Goal: Task Accomplishment & Management: Use online tool/utility

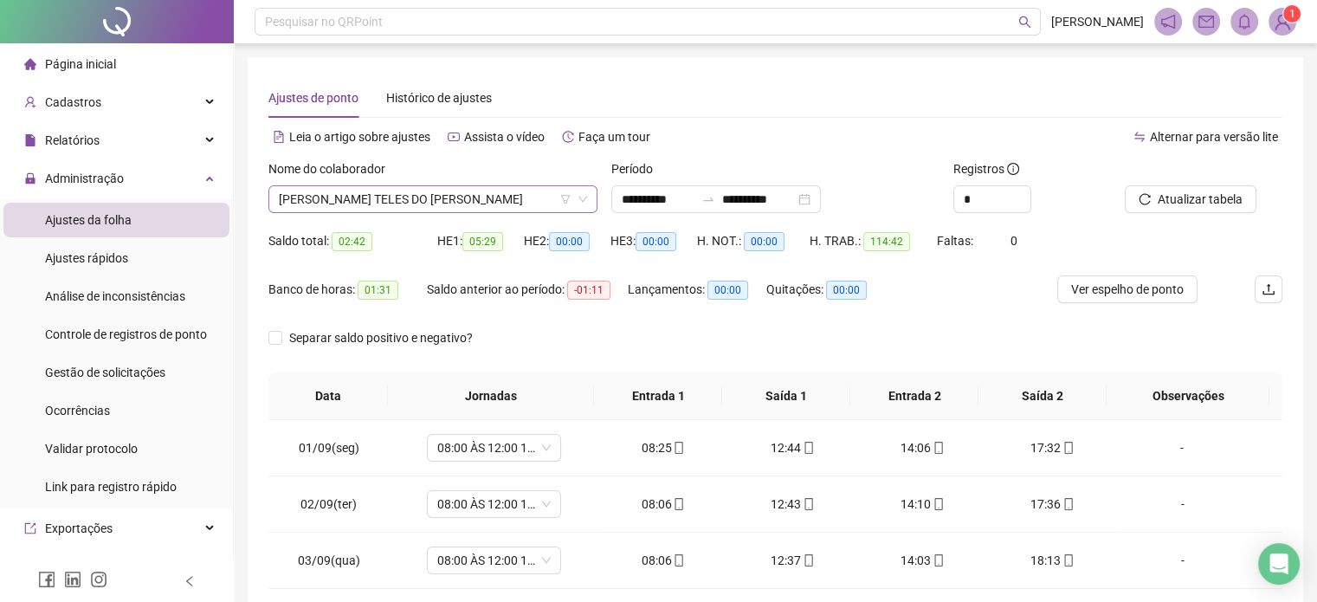
click at [516, 198] on span "CAROLINE TELES DO CARMO SANTOS" at bounding box center [433, 199] width 308 height 26
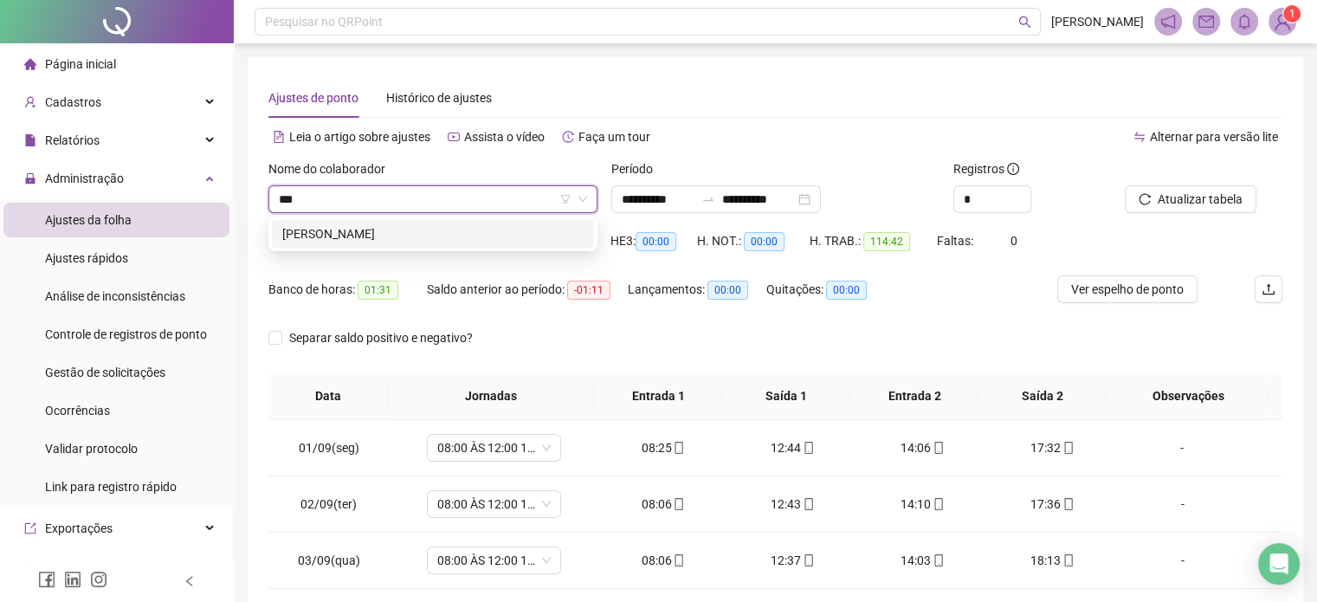
type input "****"
drag, startPoint x: 536, startPoint y: 238, endPoint x: 862, endPoint y: 197, distance: 328.9
click at [540, 235] on div "MATHEUS TEIXEIRA DOS SANTOS" at bounding box center [432, 233] width 301 height 19
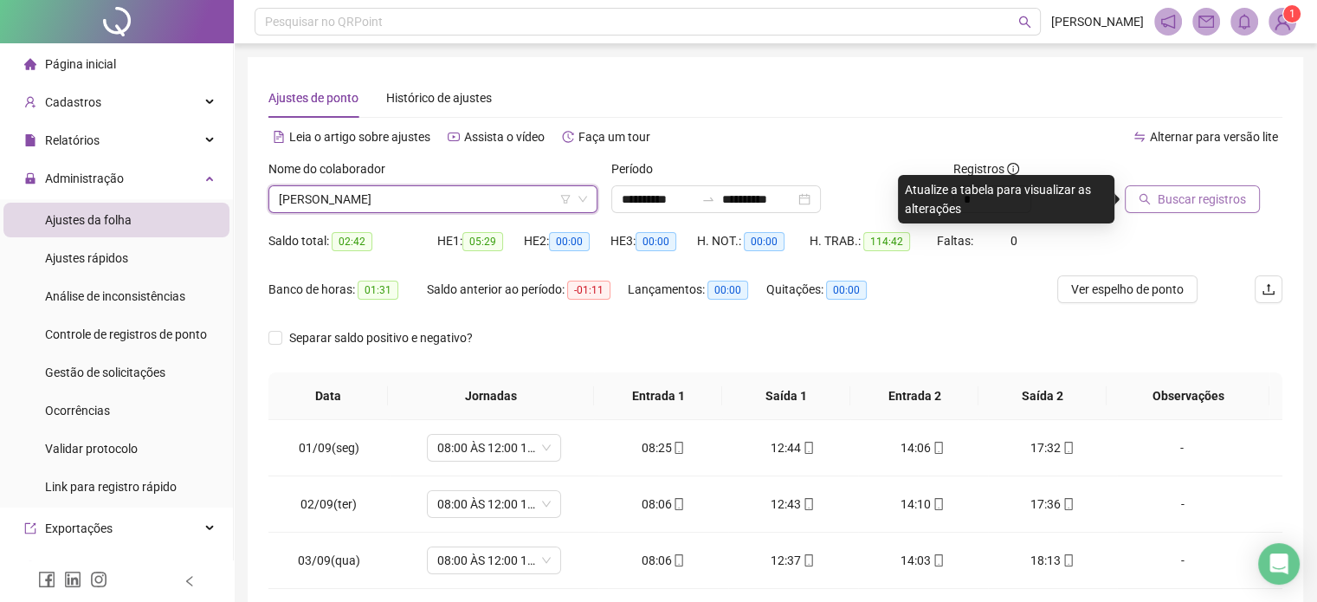
click at [1195, 198] on span "Buscar registros" at bounding box center [1202, 199] width 88 height 19
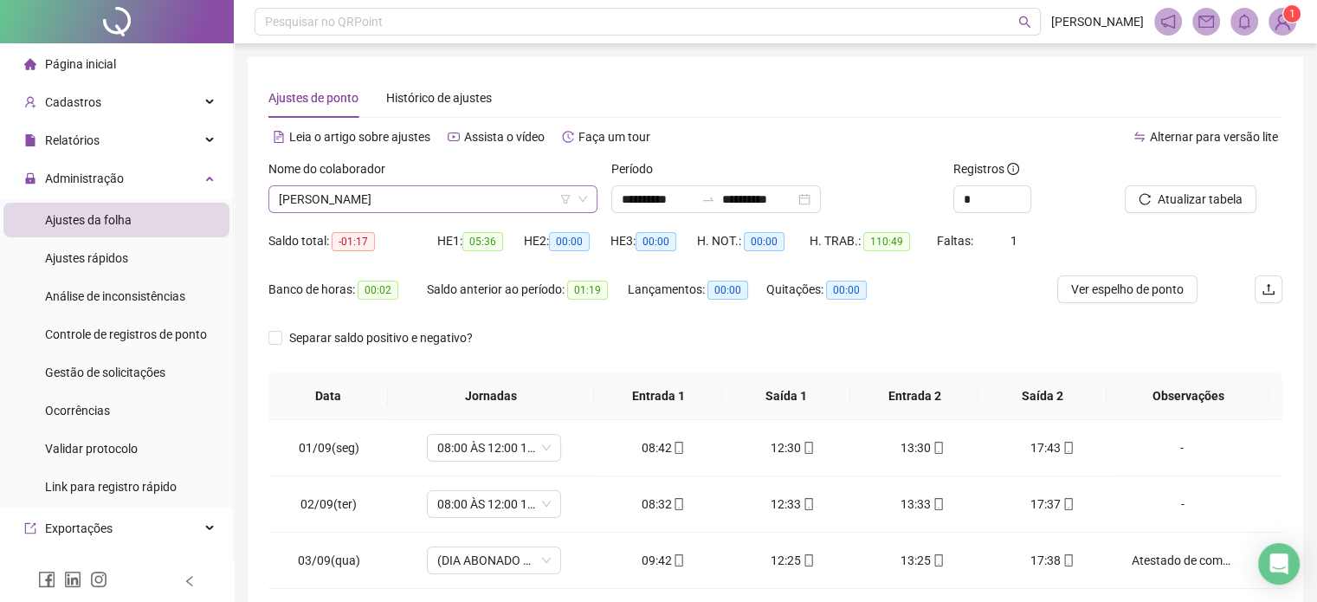
click at [474, 196] on span "MATHEUS TEIXEIRA DOS SANTOS" at bounding box center [433, 199] width 308 height 26
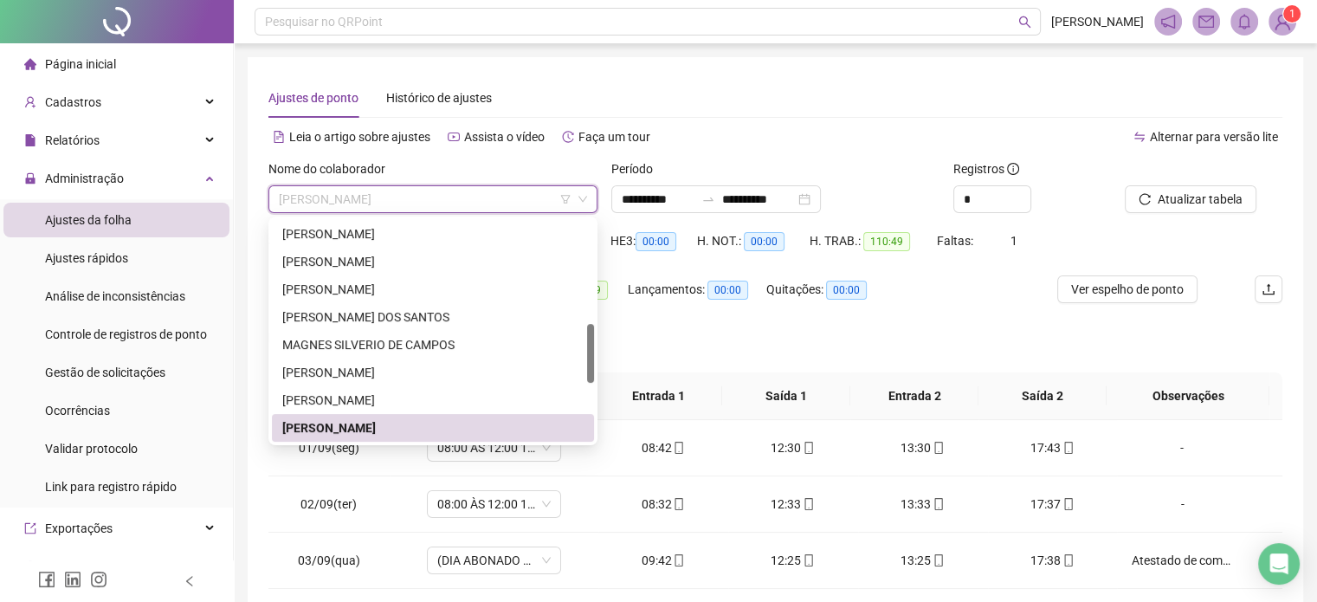
click at [474, 196] on span "MATHEUS TEIXEIRA DOS SANTOS" at bounding box center [433, 199] width 308 height 26
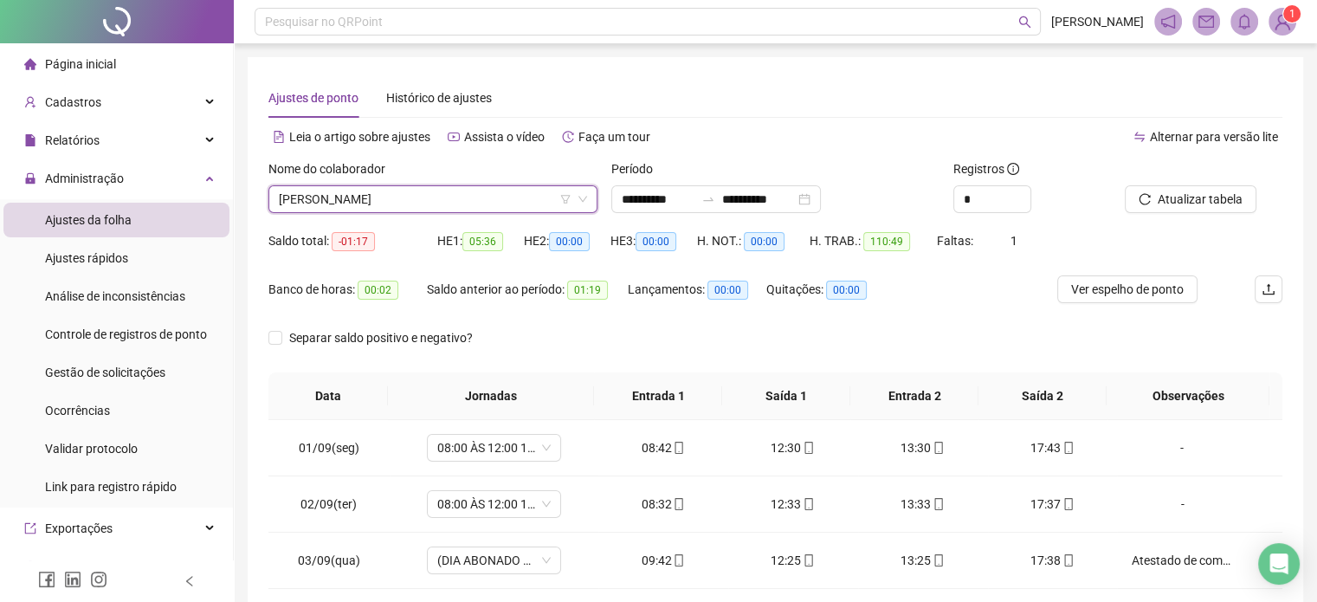
click at [474, 196] on span "MATHEUS TEIXEIRA DOS SANTOS" at bounding box center [433, 199] width 308 height 26
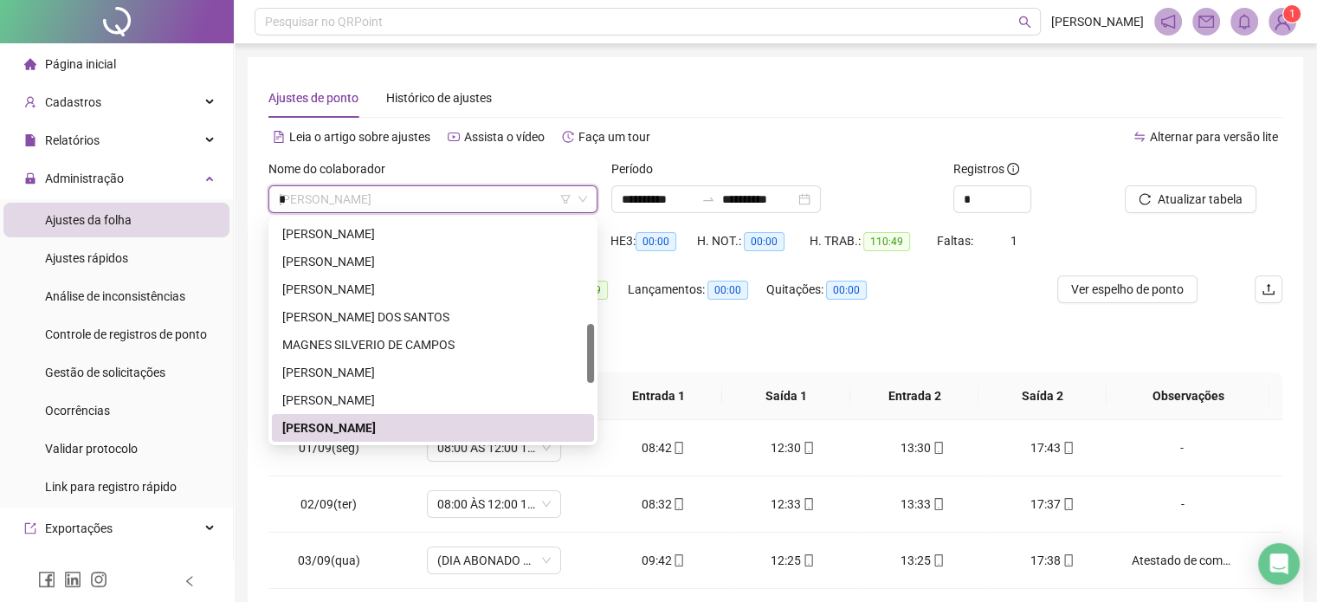
scroll to position [0, 0]
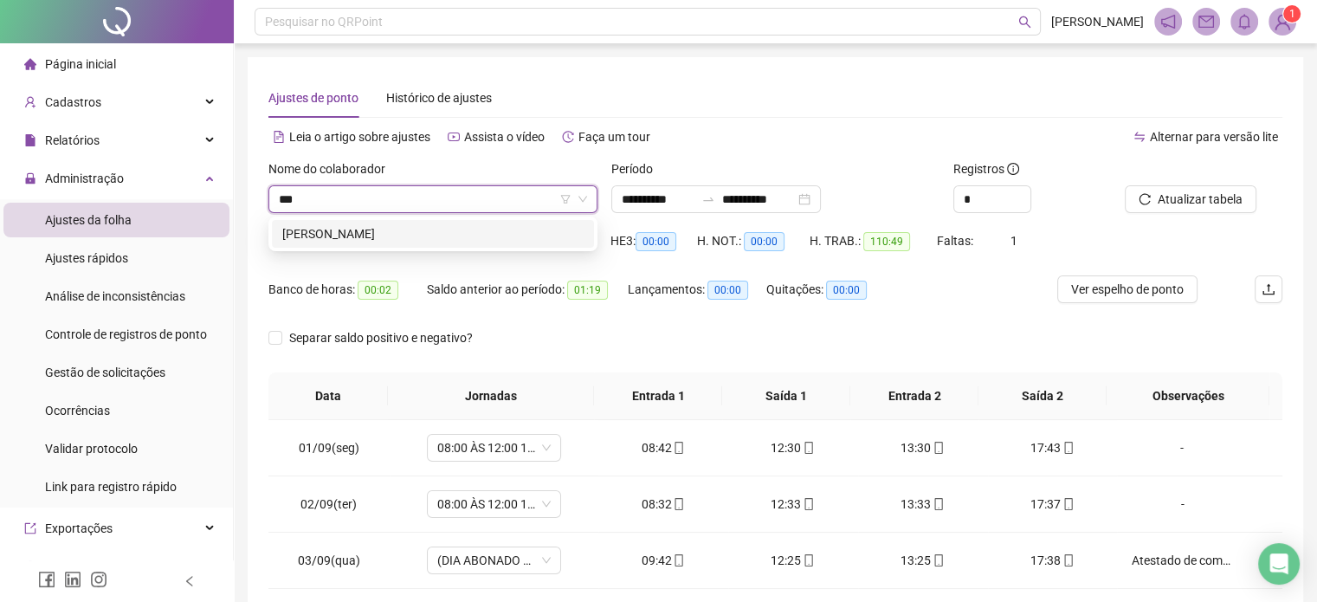
type input "****"
click at [504, 234] on div "GUSTAVO HENRIQUE BASTOS DE OLIVEIRA" at bounding box center [432, 233] width 301 height 19
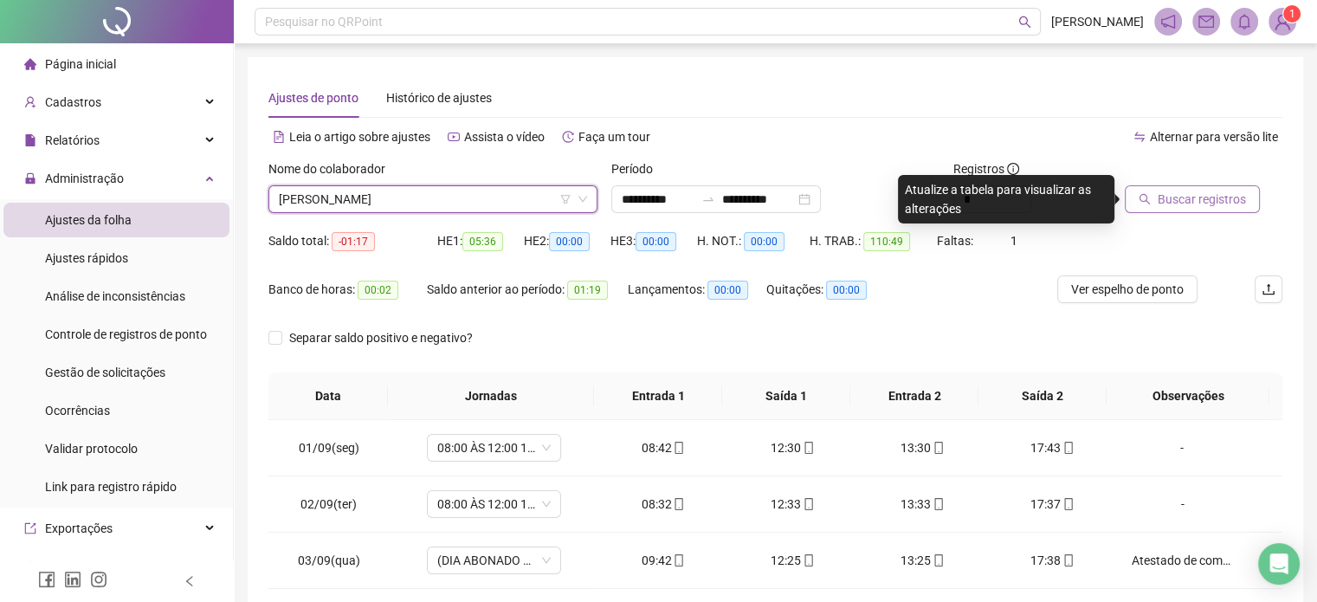
click at [1235, 202] on span "Buscar registros" at bounding box center [1202, 199] width 88 height 19
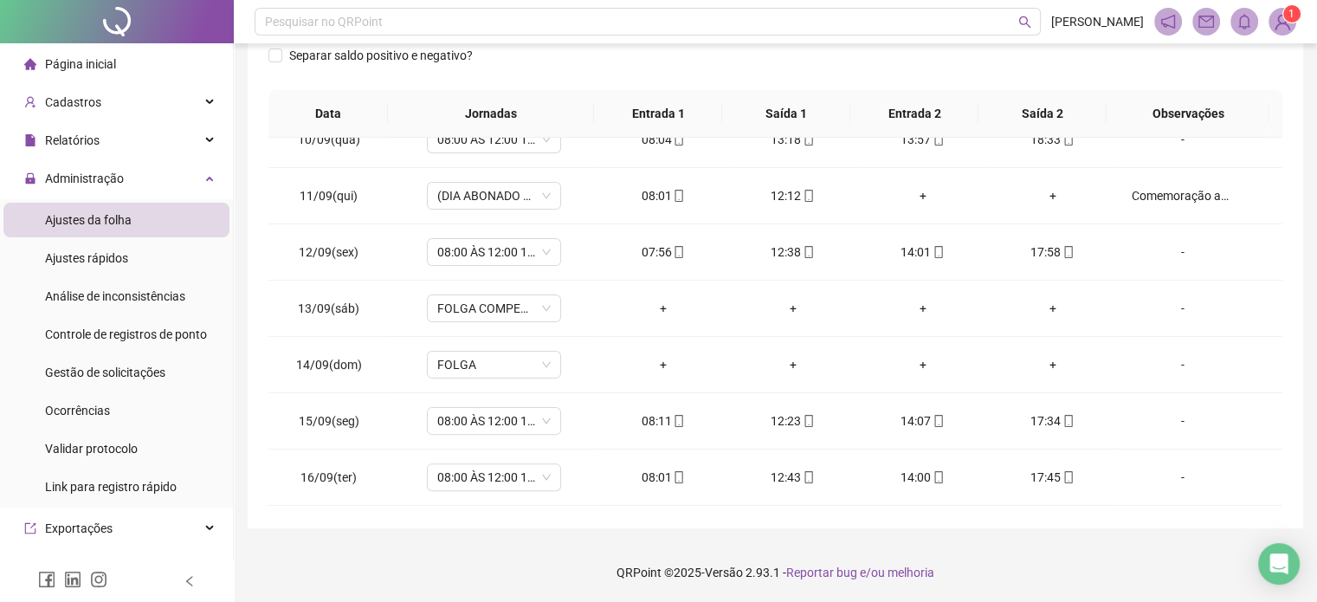
scroll to position [584, 0]
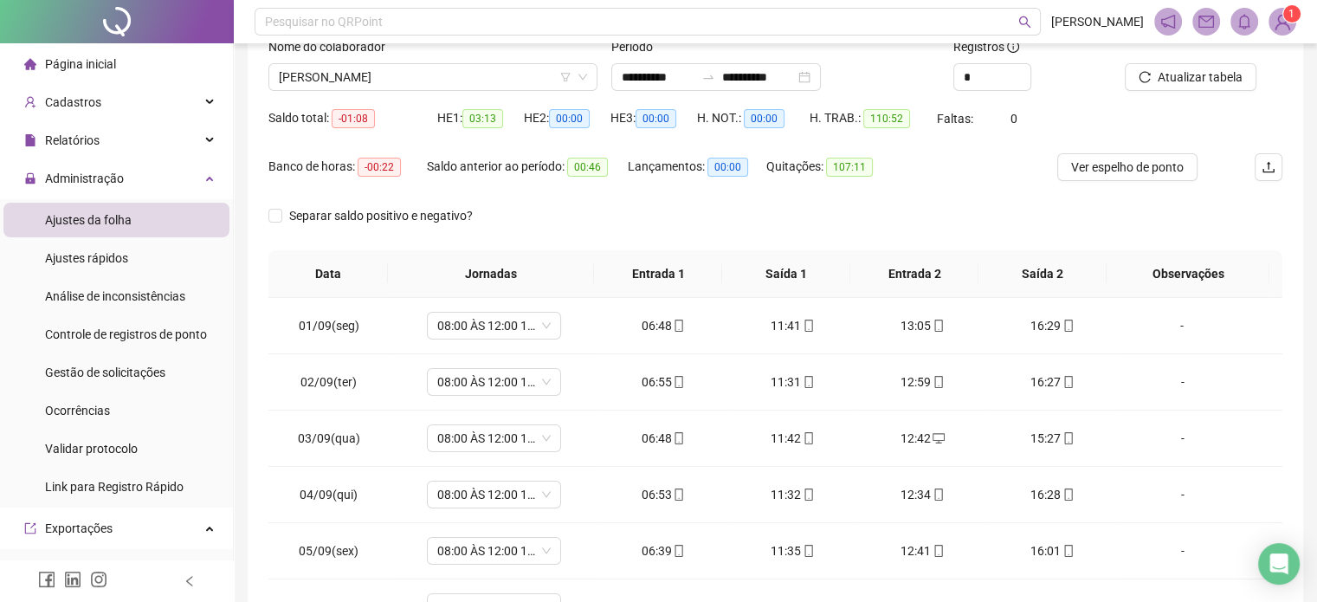
scroll to position [282, 0]
